Goal: Obtain resource: Obtain resource

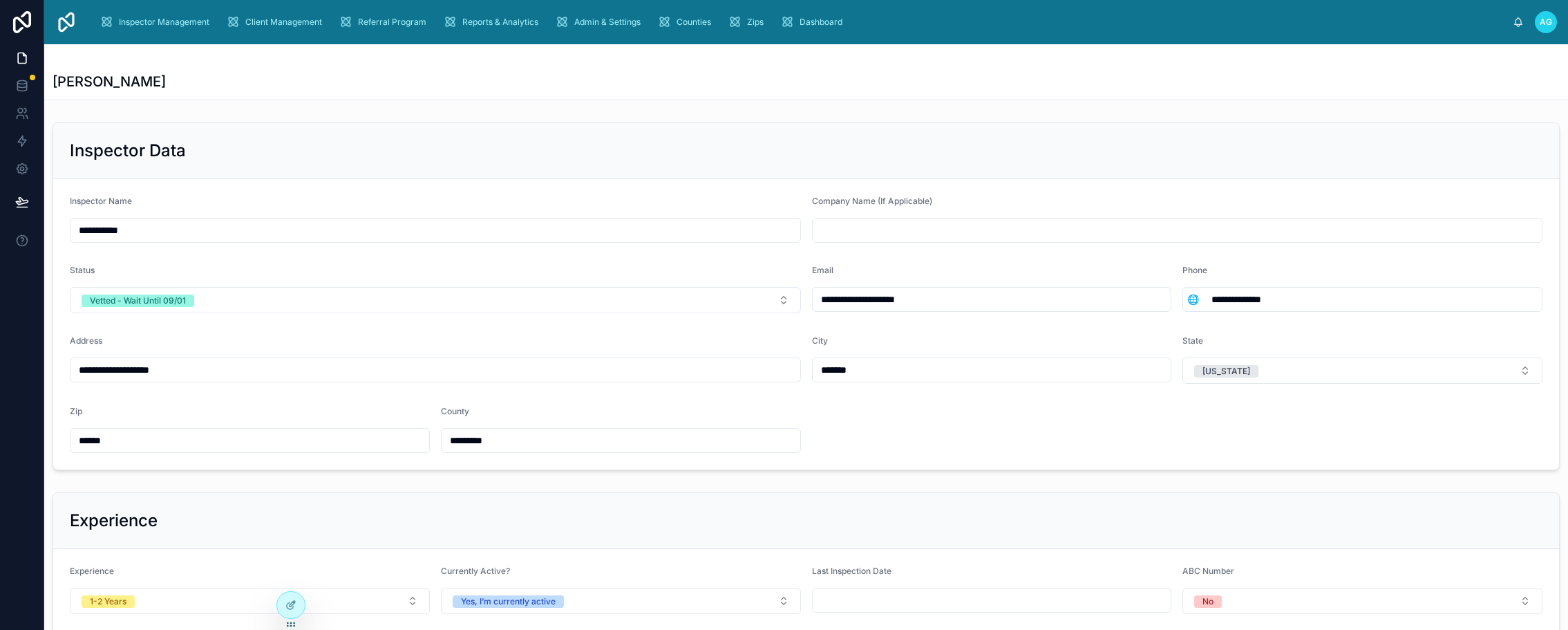
click at [179, 83] on div "[PERSON_NAME]" at bounding box center [806, 82] width 1508 height 20
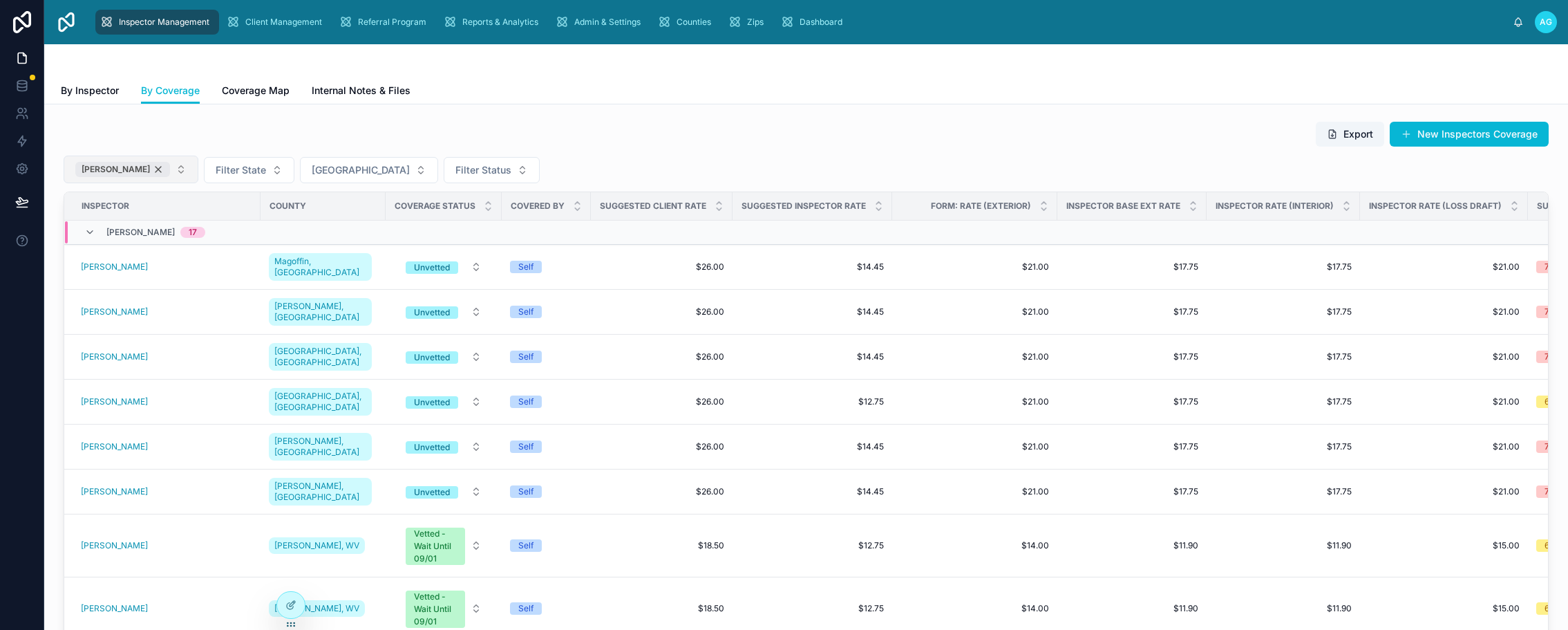
click at [145, 167] on div "[PERSON_NAME]" at bounding box center [122, 169] width 94 height 15
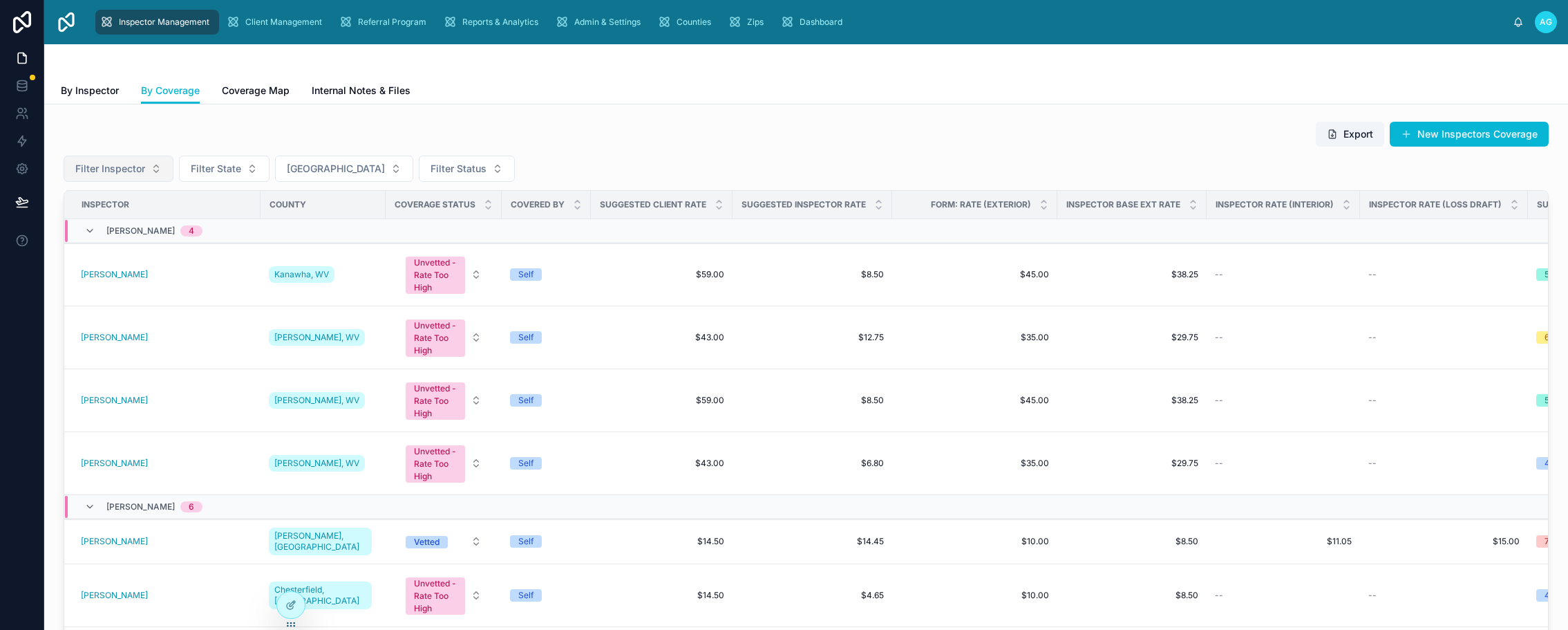
click at [145, 167] on span "Filter Inspector" at bounding box center [111, 168] width 70 height 14
type input "*****"
click at [107, 225] on div "[PERSON_NAME]" at bounding box center [117, 224] width 166 height 22
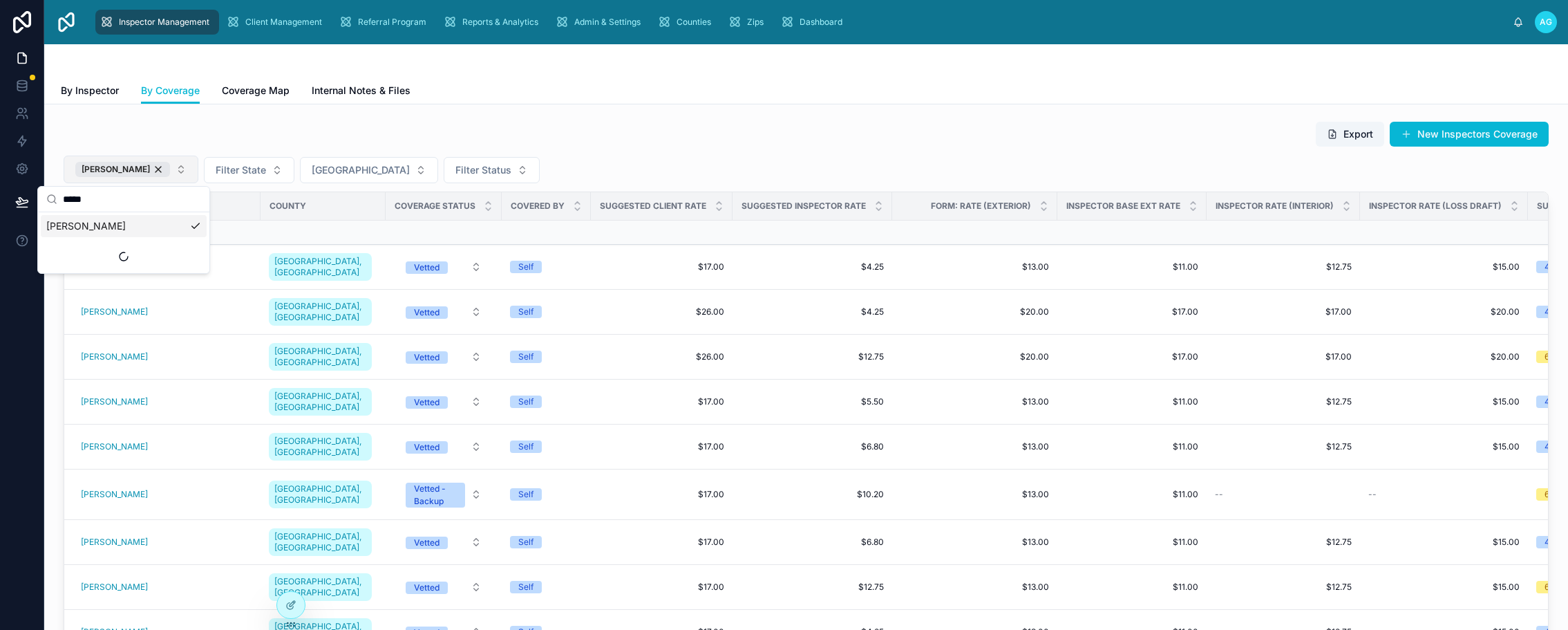
click at [246, 139] on div "Export New Inspectors Coverage" at bounding box center [806, 133] width 1486 height 26
click at [1344, 133] on button "Export" at bounding box center [1350, 133] width 68 height 25
drag, startPoint x: 1513, startPoint y: 86, endPoint x: 1313, endPoint y: 21, distance: 210.3
click at [1513, 86] on div "By Inspector By Coverage Coverage Map Internal Notes & Files" at bounding box center [806, 90] width 1491 height 26
